Goal: Transaction & Acquisition: Purchase product/service

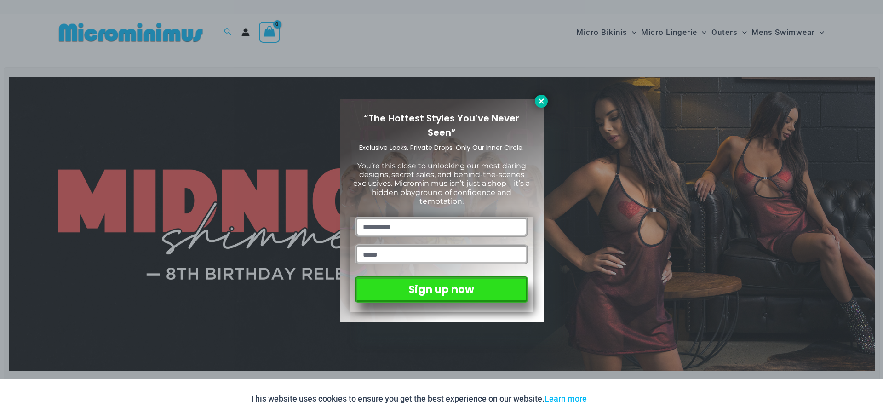
click at [542, 100] on icon at bounding box center [541, 100] width 5 height 5
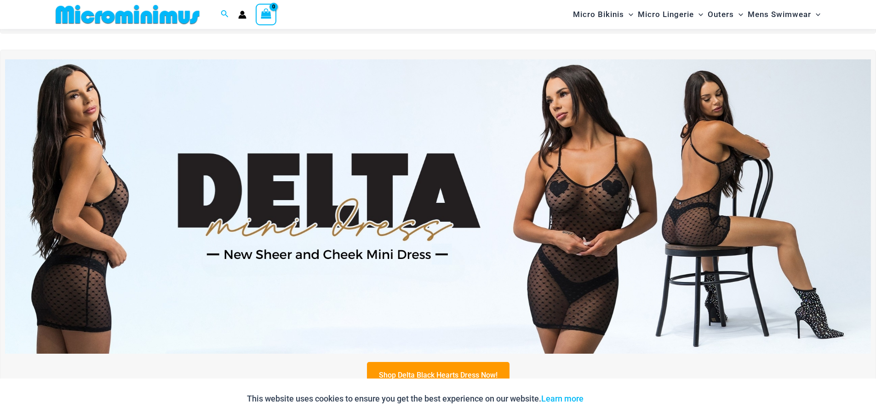
scroll to position [360, 0]
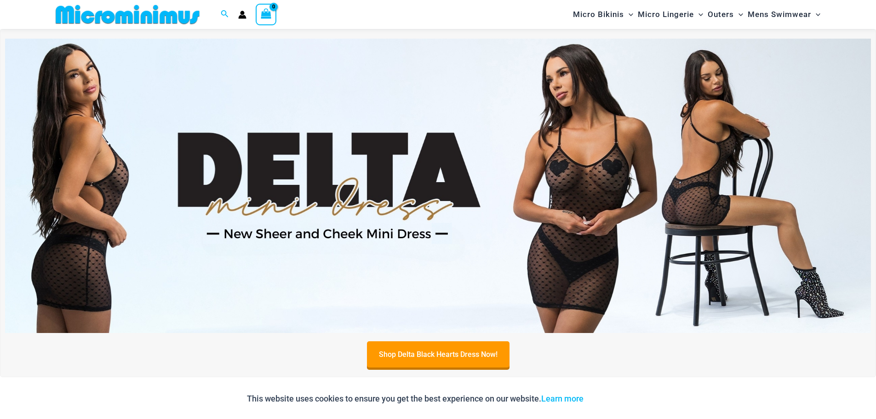
click at [426, 170] on img at bounding box center [438, 186] width 866 height 294
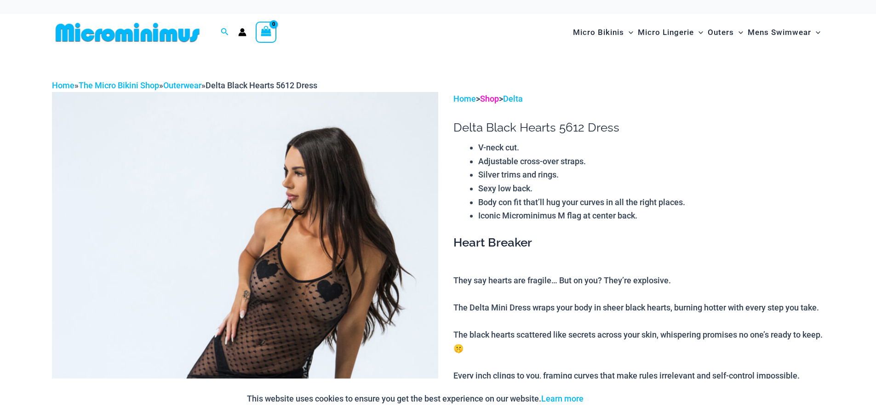
click at [498, 100] on link "Shop" at bounding box center [489, 99] width 19 height 10
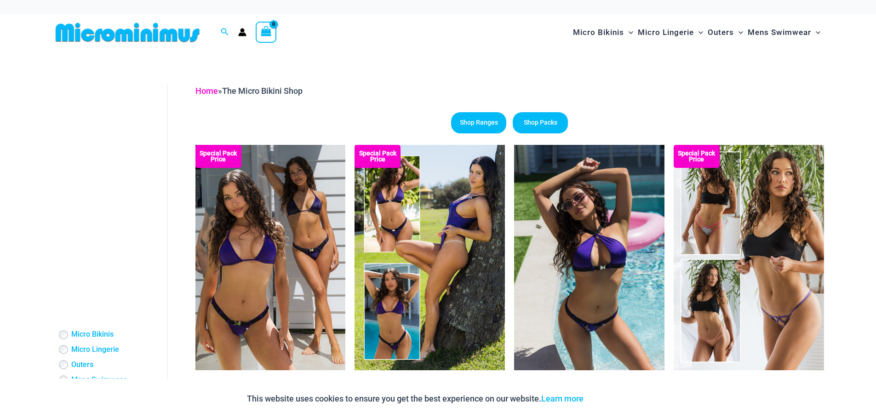
click at [210, 92] on link "Home" at bounding box center [207, 91] width 23 height 10
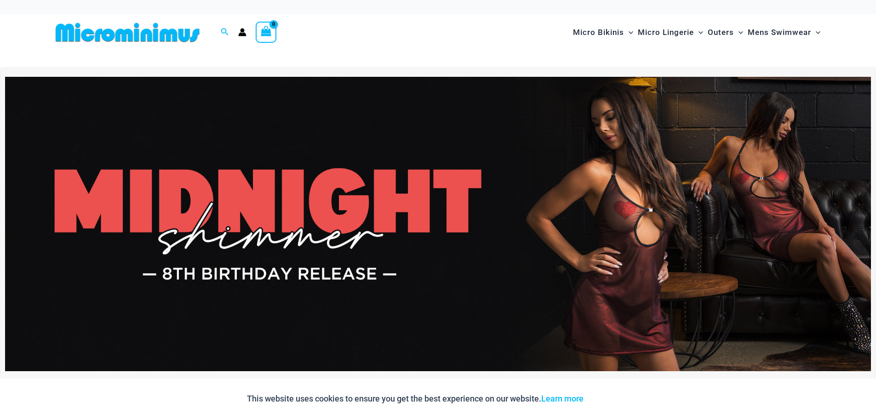
click at [476, 186] on img at bounding box center [438, 224] width 866 height 294
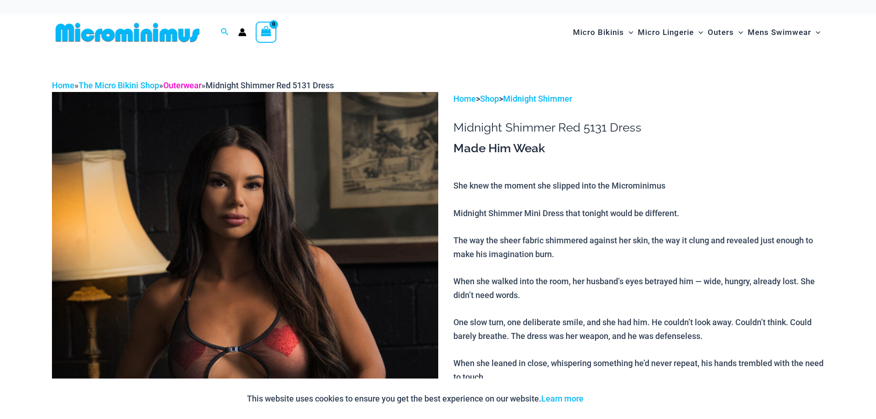
click at [186, 85] on link "Outerwear" at bounding box center [182, 86] width 38 height 10
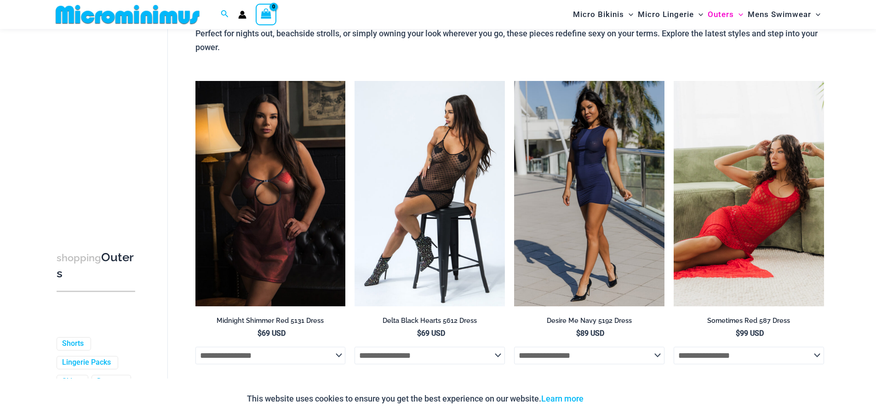
scroll to position [131, 0]
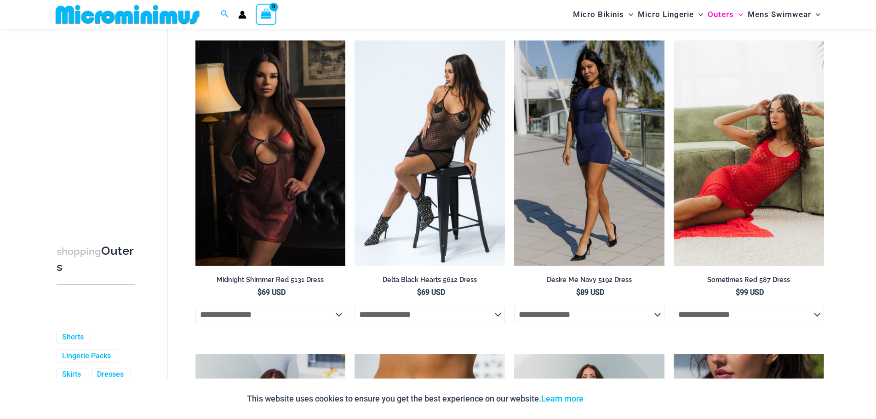
click at [768, 180] on img at bounding box center [749, 152] width 150 height 225
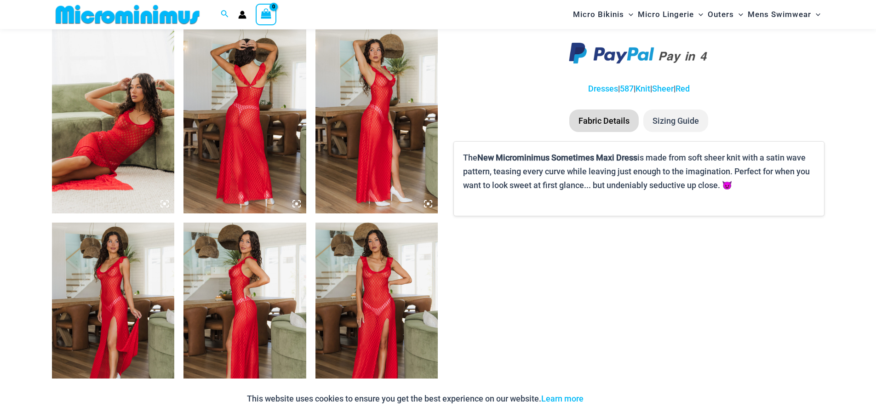
scroll to position [644, 0]
